Goal: Communication & Community: Answer question/provide support

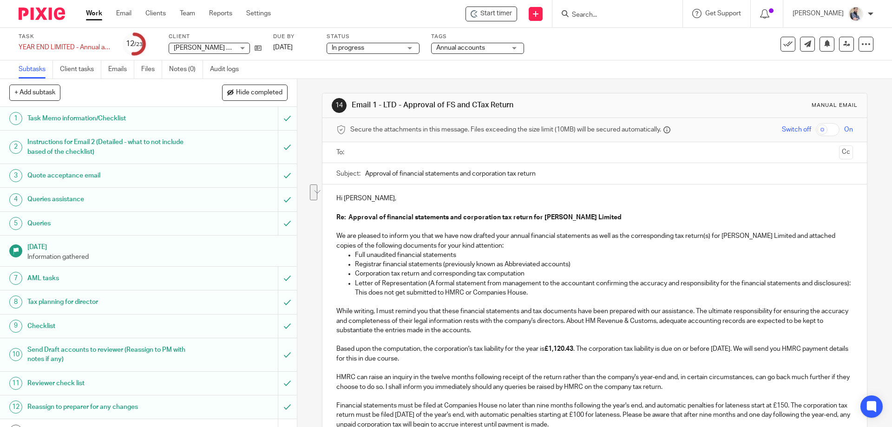
scroll to position [808, 0]
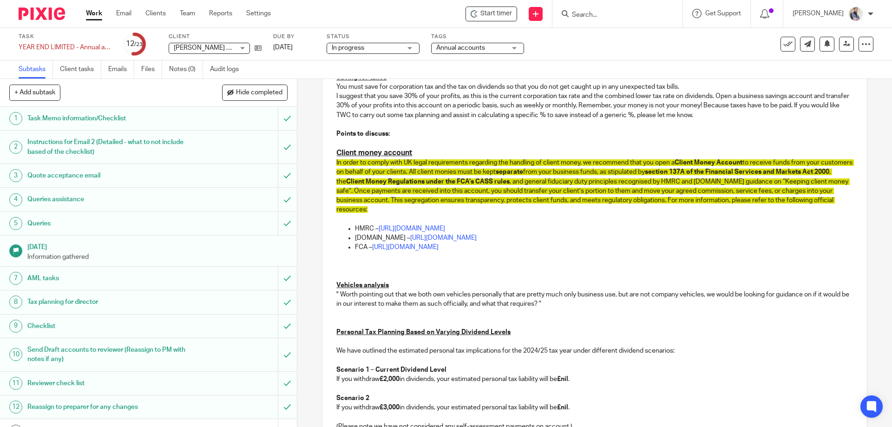
click at [411, 282] on p "Vehicles analysis" at bounding box center [594, 284] width 516 height 9
drag, startPoint x: 360, startPoint y: 286, endPoint x: 333, endPoint y: 287, distance: 27.0
click at [333, 287] on div "Hi [PERSON_NAME], Re: Approval of financial statements and corporation tax retu…" at bounding box center [594, 7] width 544 height 1262
copy u "Vehicles"
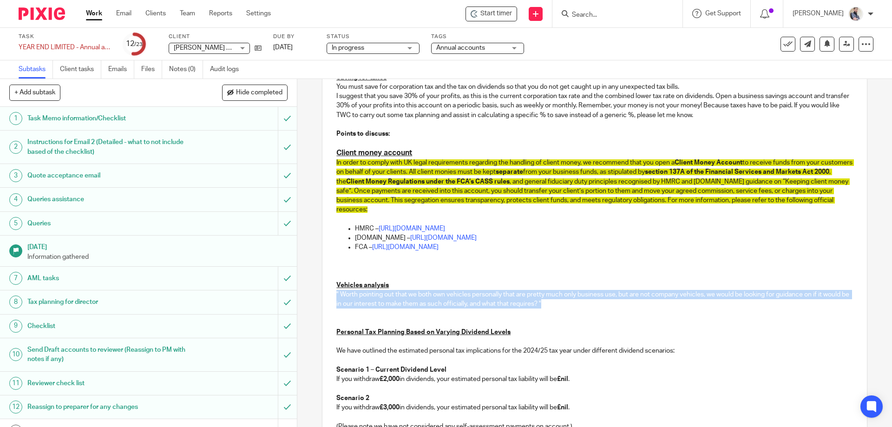
drag, startPoint x: 331, startPoint y: 296, endPoint x: 566, endPoint y: 307, distance: 234.8
click at [566, 307] on div "Hi [PERSON_NAME], Re: Approval of financial statements and corporation tax retu…" at bounding box center [594, 7] width 544 height 1262
copy p "" Worth pointing out that we both own vehicles personally that are pretty much …"
click at [424, 160] on span "In order to comply with UK legal requirements regarding the handling of client …" at bounding box center [505, 162] width 338 height 7
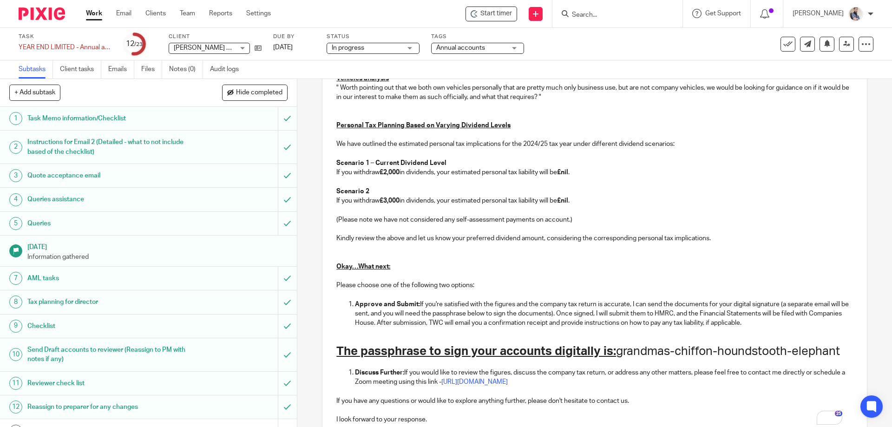
scroll to position [1102, 0]
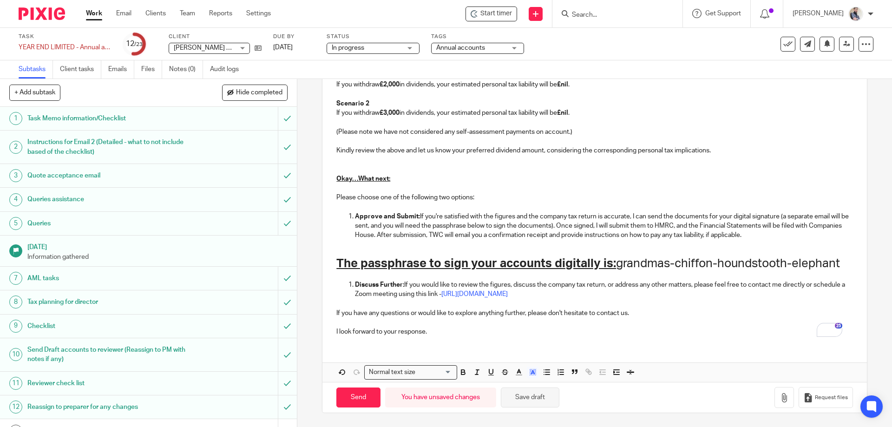
click at [522, 405] on button "Save draft" at bounding box center [530, 397] width 59 height 20
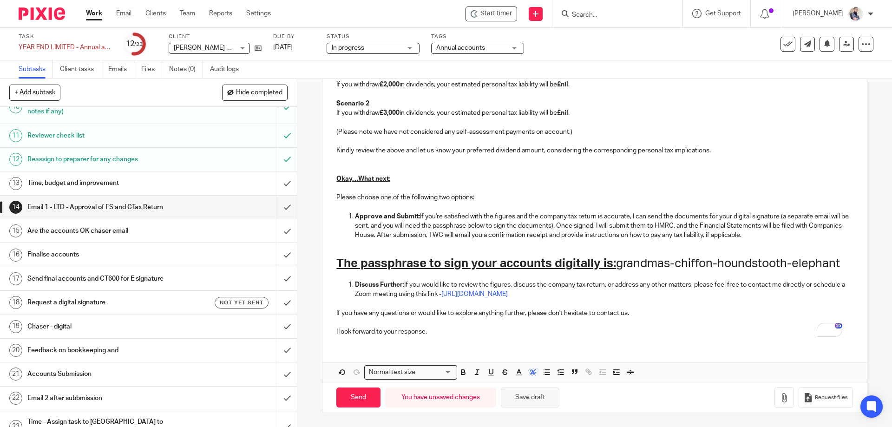
click at [539, 402] on button "Save draft" at bounding box center [530, 397] width 59 height 20
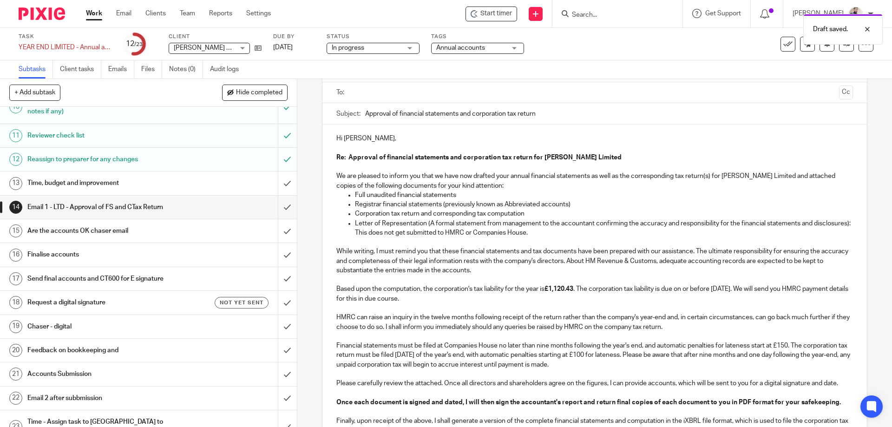
scroll to position [0, 0]
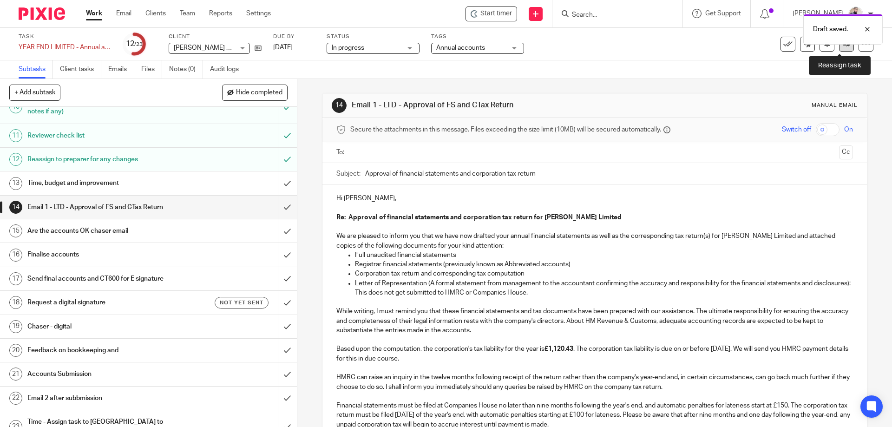
click at [843, 45] on link at bounding box center [846, 44] width 15 height 15
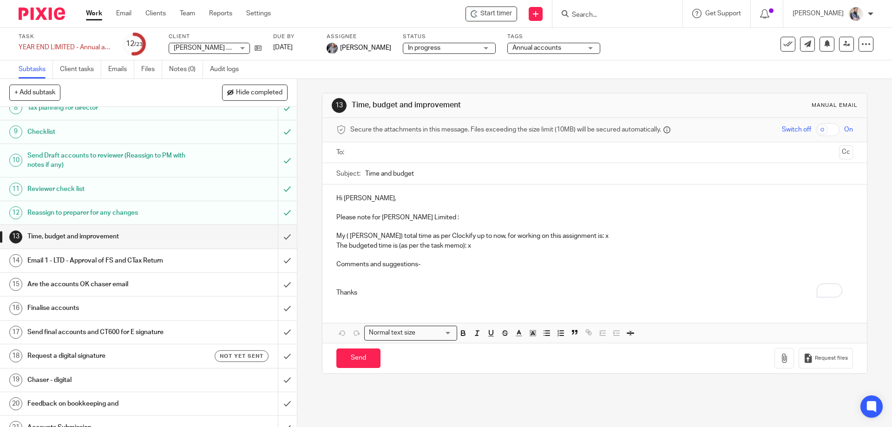
scroll to position [254, 0]
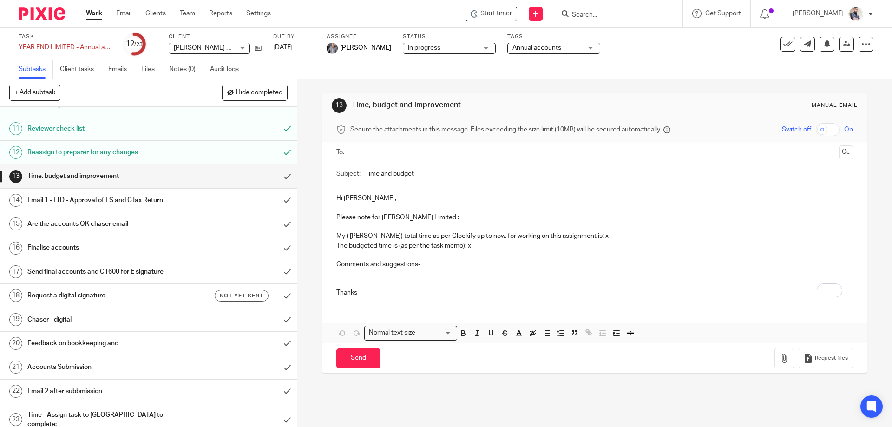
click at [464, 245] on p "The budgeted time is (as per the task memo): x" at bounding box center [594, 245] width 516 height 9
click at [574, 274] on p "To enrich screen reader interactions, please activate Accessibility in Grammarl…" at bounding box center [594, 278] width 516 height 19
click at [636, 238] on p "My ( Qasim Khushnood) total time as per Clockify up to now, for working on this…" at bounding box center [594, 235] width 516 height 9
click at [538, 362] on button "Save draft" at bounding box center [530, 358] width 59 height 20
